Goal: Ask a question: Seek information or help from site administrators or community

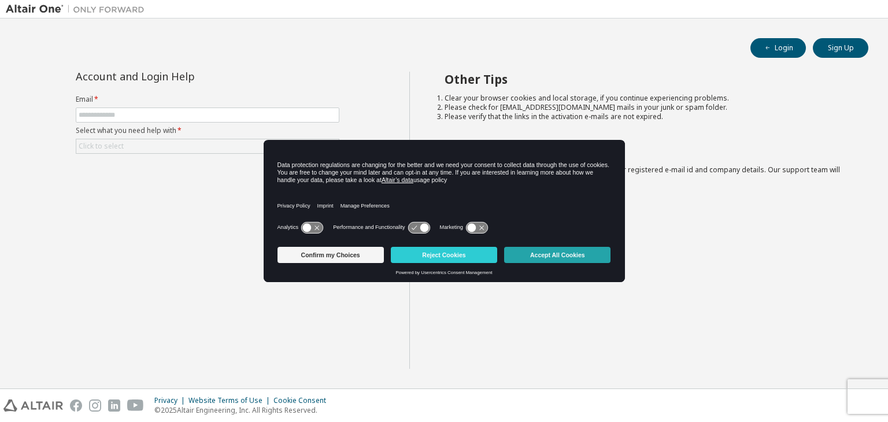
click at [580, 257] on button "Accept All Cookies" at bounding box center [557, 255] width 106 height 16
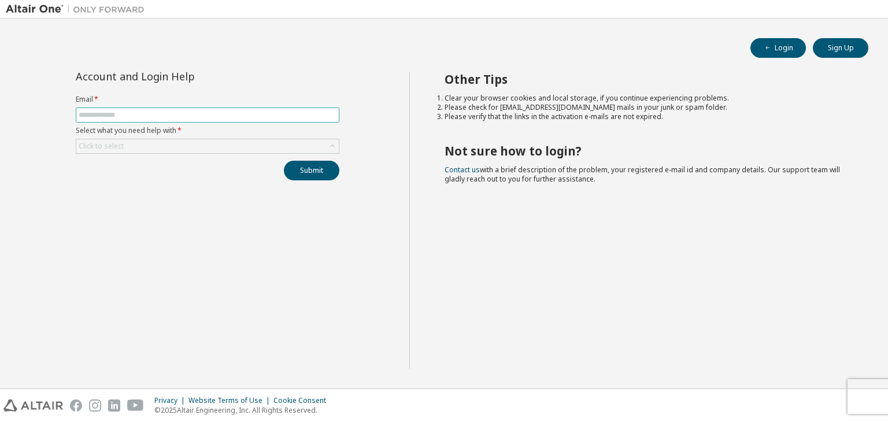
click at [92, 114] on input "text" at bounding box center [208, 114] width 258 height 9
click at [140, 143] on div "Click to select" at bounding box center [207, 146] width 263 height 14
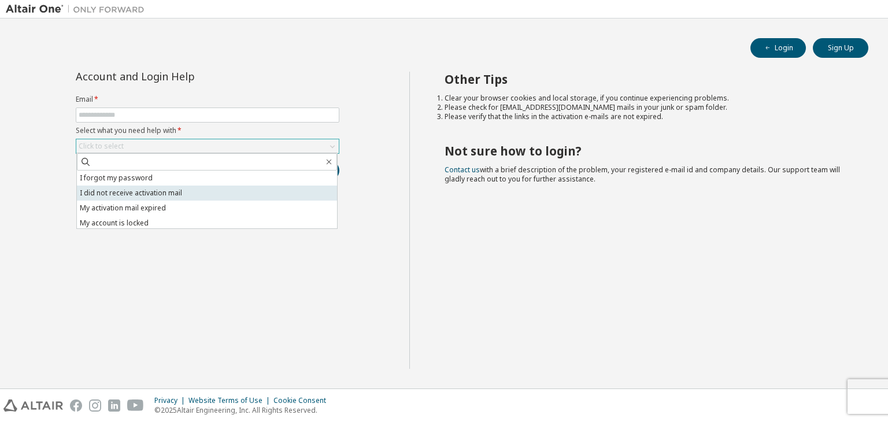
scroll to position [32, 0]
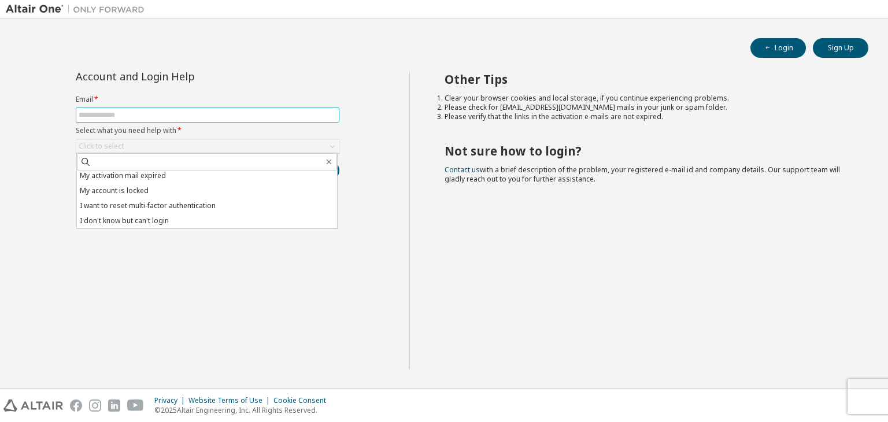
click at [142, 116] on input "text" at bounding box center [208, 114] width 258 height 9
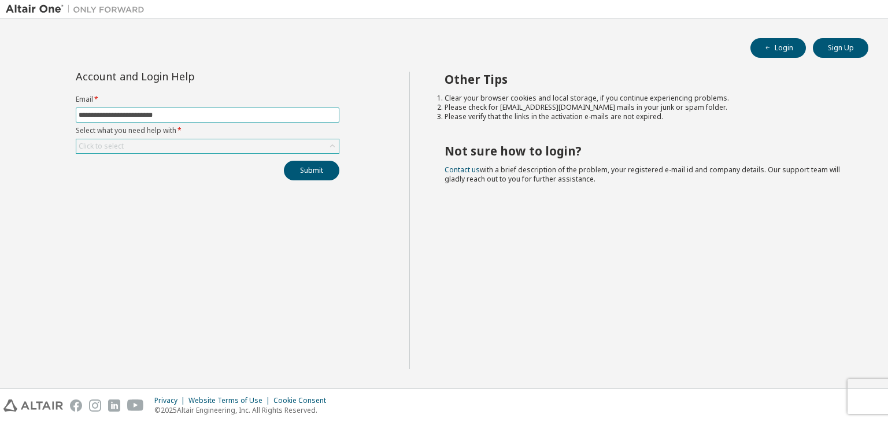
type input "**********"
click at [134, 149] on div "Click to select" at bounding box center [207, 146] width 263 height 14
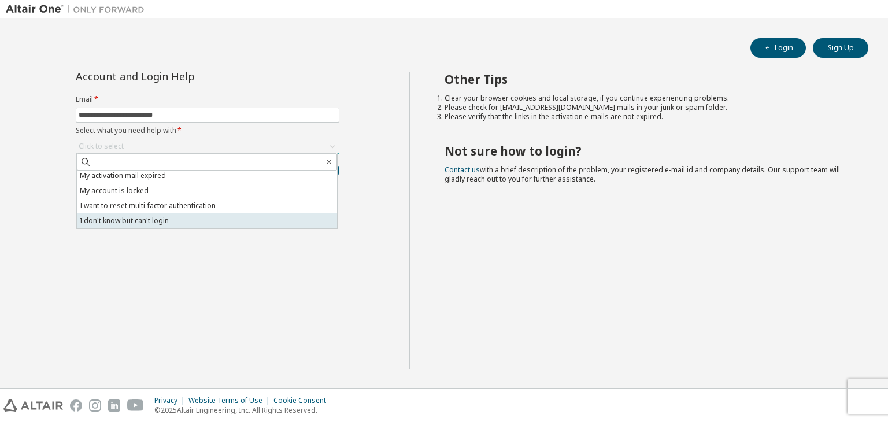
click at [176, 217] on li "I don't know but can't login" at bounding box center [207, 220] width 260 height 15
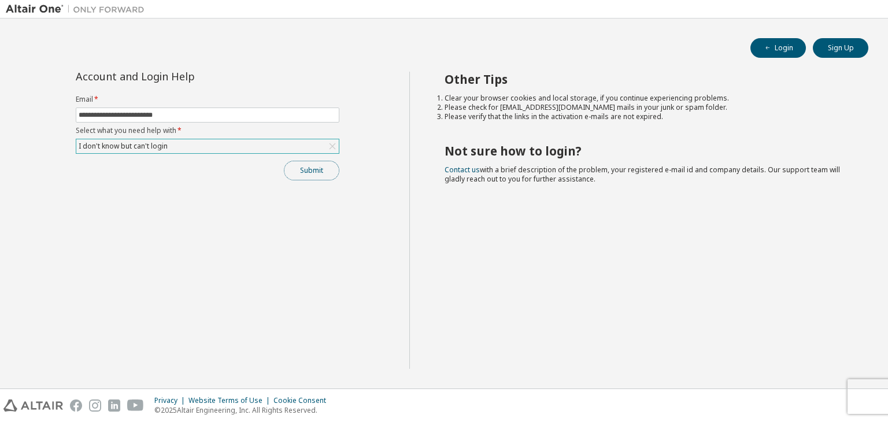
click at [305, 171] on button "Submit" at bounding box center [312, 171] width 56 height 20
click at [312, 165] on button "Submit" at bounding box center [312, 171] width 56 height 20
click at [313, 173] on button "Submit" at bounding box center [312, 171] width 56 height 20
